Goal: Communication & Community: Answer question/provide support

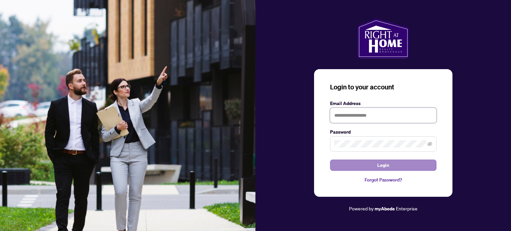
type input "**********"
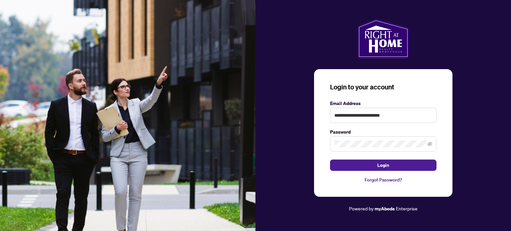
drag, startPoint x: 380, startPoint y: 166, endPoint x: 508, endPoint y: 167, distance: 128.1
click at [255, 134] on span "Login" at bounding box center [383, 165] width 12 height 11
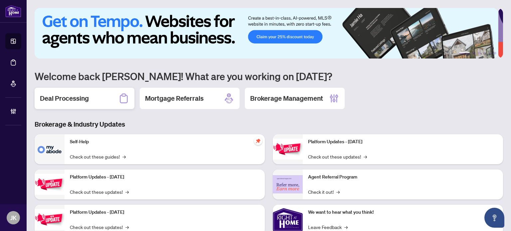
click at [104, 101] on div "Deal Processing" at bounding box center [85, 98] width 100 height 21
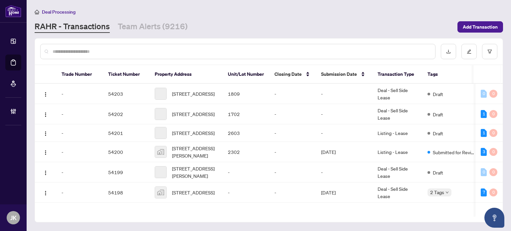
click at [130, 50] on input "text" at bounding box center [241, 51] width 377 height 7
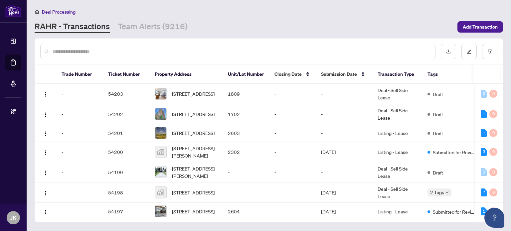
drag, startPoint x: 130, startPoint y: 50, endPoint x: 130, endPoint y: 46, distance: 4.3
click at [130, 50] on input "text" at bounding box center [241, 51] width 377 height 7
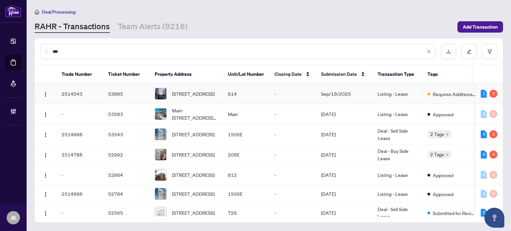
type input "***"
click at [255, 95] on td "Listing - Lease" at bounding box center [397, 94] width 50 height 20
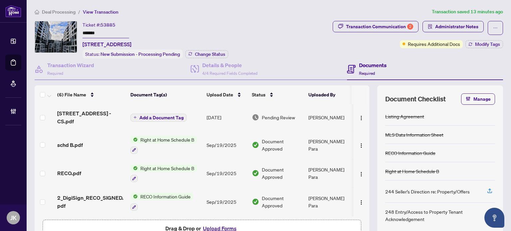
click at [255, 17] on div "Deal Processing / View Transaction Transaction saved 13 minutes ago Ticket #: 5…" at bounding box center [269, 136] width 474 height 257
click at [255, 28] on span "Administrator Notes" at bounding box center [456, 26] width 43 height 11
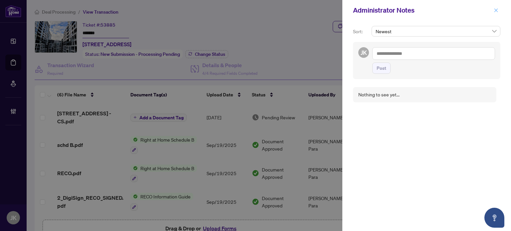
click at [255, 11] on icon "close" at bounding box center [496, 10] width 5 height 5
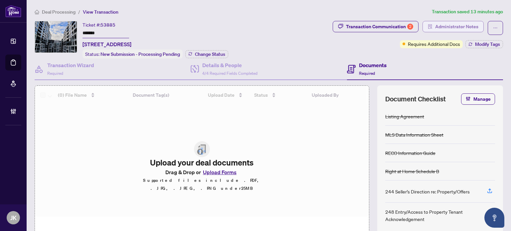
click at [440, 22] on span "Administrator Notes" at bounding box center [456, 26] width 43 height 11
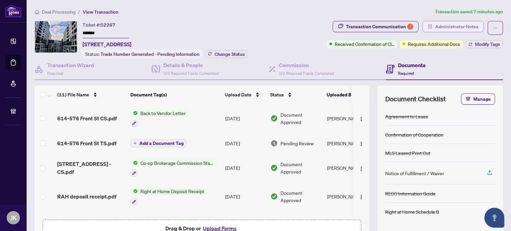
click at [453, 25] on span "Administrator Notes" at bounding box center [456, 26] width 43 height 11
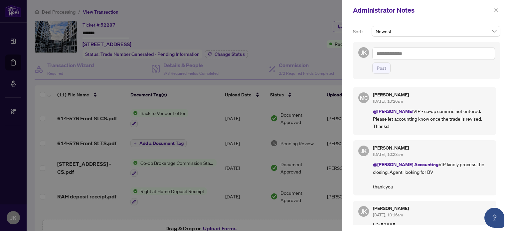
drag, startPoint x: 390, startPoint y: 55, endPoint x: 394, endPoint y: 51, distance: 5.2
click at [393, 52] on textarea at bounding box center [433, 53] width 123 height 13
click at [404, 54] on li "Maria Cheng" at bounding box center [429, 58] width 80 height 11
drag, startPoint x: 373, startPoint y: 55, endPoint x: 377, endPoint y: 54, distance: 4.7
click at [373, 55] on textarea "**********" at bounding box center [433, 53] width 123 height 13
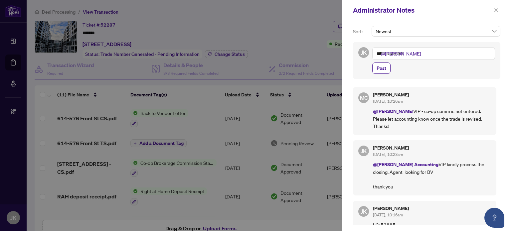
click at [418, 52] on textarea "**********" at bounding box center [433, 53] width 123 height 13
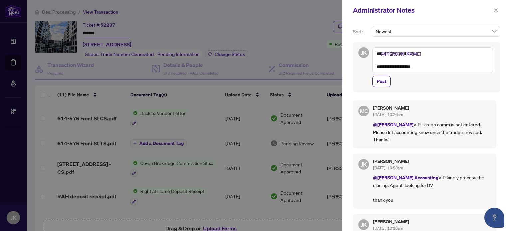
drag, startPoint x: 433, startPoint y: 67, endPoint x: 500, endPoint y: 4, distance: 92.5
click at [440, 49] on textarea "**********" at bounding box center [432, 60] width 121 height 26
type textarea "**********"
drag, startPoint x: 493, startPoint y: 8, endPoint x: 414, endPoint y: 16, distance: 79.9
click at [495, 8] on button "button" at bounding box center [496, 10] width 9 height 8
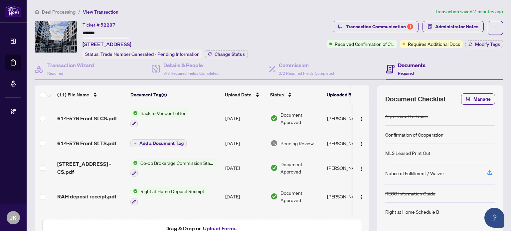
click at [162, 107] on td "Back to Vendor Letter" at bounding box center [175, 118] width 95 height 29
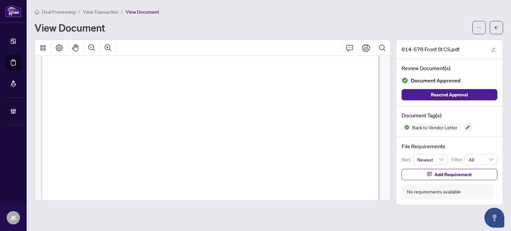
scroll to position [115, 0]
click at [498, 30] on span "button" at bounding box center [496, 27] width 5 height 11
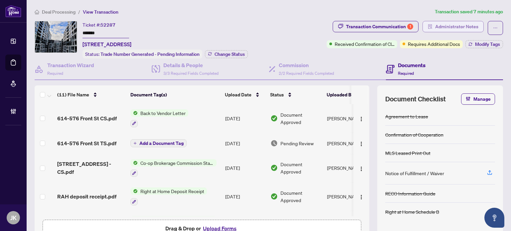
click at [441, 28] on span "Administrator Notes" at bounding box center [456, 26] width 43 height 11
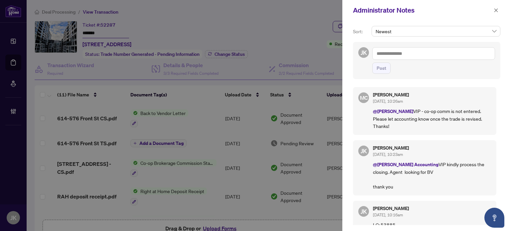
drag, startPoint x: 390, startPoint y: 52, endPoint x: 390, endPoint y: 44, distance: 8.0
click at [389, 47] on div "JK Post" at bounding box center [426, 60] width 147 height 37
type textarea "*"
click at [410, 53] on li "RAHR Acc ounting" at bounding box center [419, 58] width 68 height 11
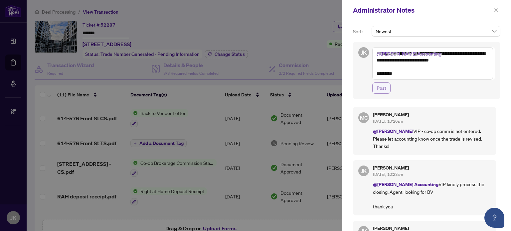
type textarea "**********"
drag, startPoint x: 381, startPoint y: 86, endPoint x: 393, endPoint y: 124, distance: 40.1
click at [382, 86] on span "Post" at bounding box center [382, 88] width 10 height 11
